Goal: Task Accomplishment & Management: Use online tool/utility

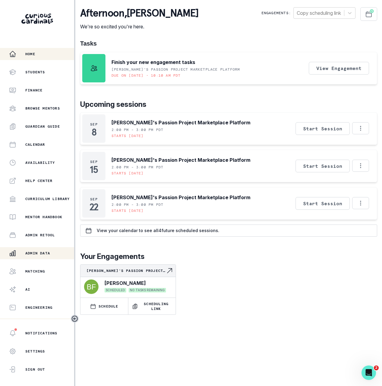
click at [44, 252] on p "Admin Data" at bounding box center [37, 253] width 25 height 5
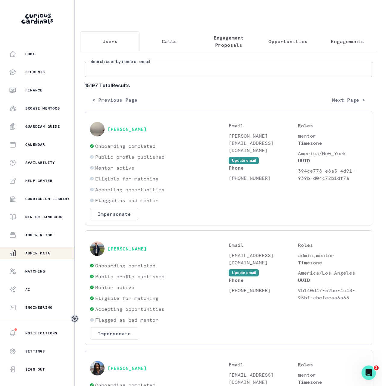
click at [201, 71] on input "Search user by name or email" at bounding box center [229, 69] width 288 height 15
paste input "[PERSON_NAME]"
type input "[PERSON_NAME]"
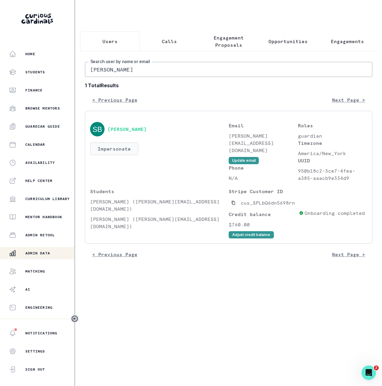
click at [104, 149] on button "Impersonate" at bounding box center [114, 148] width 48 height 13
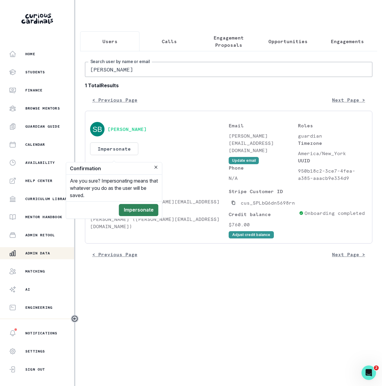
click at [130, 207] on button "Impersonate" at bounding box center [138, 210] width 39 height 12
